Goal: Information Seeking & Learning: Learn about a topic

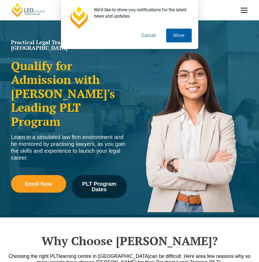
click at [188, 32] on button "Allow" at bounding box center [179, 36] width 26 height 14
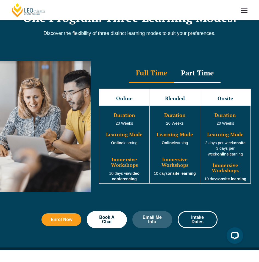
scroll to position [385, 0]
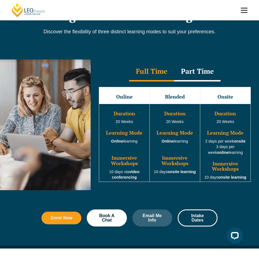
click at [191, 71] on div "Part Time" at bounding box center [197, 71] width 46 height 19
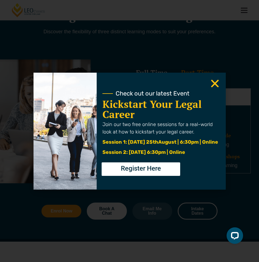
click at [214, 81] on icon "Close" at bounding box center [215, 83] width 11 height 11
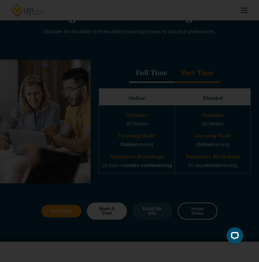
drag, startPoint x: 215, startPoint y: 83, endPoint x: 225, endPoint y: 76, distance: 11.9
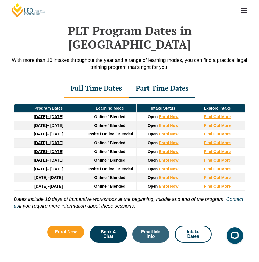
scroll to position [632, 0]
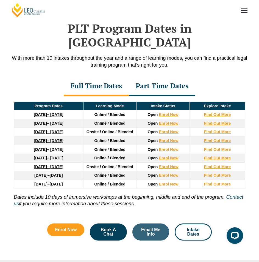
click at [170, 77] on div "Part Time Dates" at bounding box center [162, 86] width 67 height 19
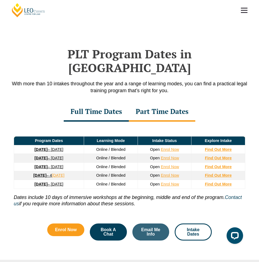
scroll to position [605, 0]
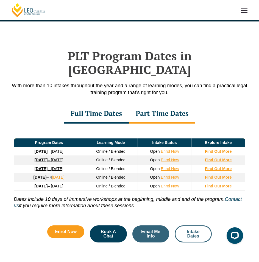
click at [206, 225] on link "Intake Dates" at bounding box center [193, 233] width 37 height 17
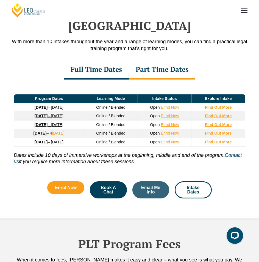
scroll to position [649, 0]
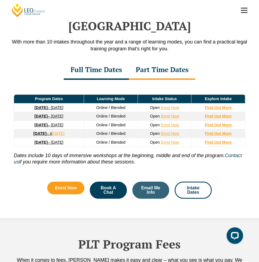
click at [115, 60] on div "Full Time Dates" at bounding box center [96, 69] width 65 height 19
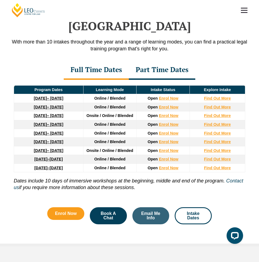
click at [169, 60] on div "Part Time Dates" at bounding box center [162, 69] width 67 height 19
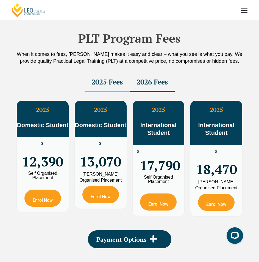
scroll to position [869, 0]
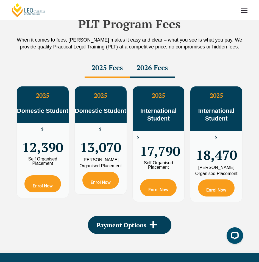
click at [161, 59] on div "2026 Fees" at bounding box center [152, 68] width 45 height 19
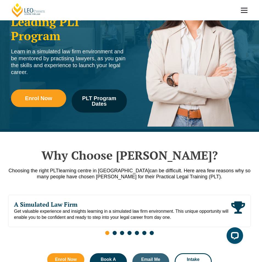
scroll to position [0, 0]
